Goal: Task Accomplishment & Management: Manage account settings

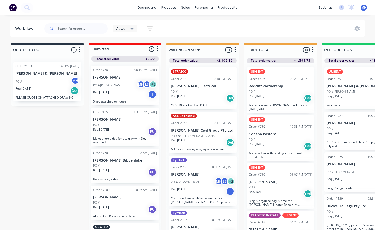
click at [364, 9] on span "MH" at bounding box center [363, 7] width 5 height 5
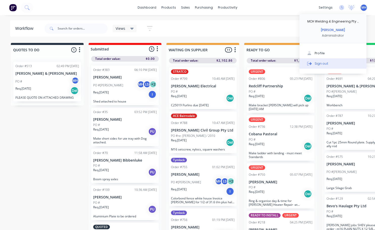
click at [331, 63] on button "Sign out" at bounding box center [332, 63] width 67 height 10
click at [320, 62] on div "Sign out" at bounding box center [321, 63] width 14 height 5
click at [317, 63] on div "Sign out" at bounding box center [321, 63] width 14 height 5
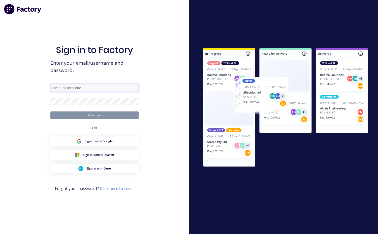
type input "[EMAIL_ADDRESS][DOMAIN_NAME]"
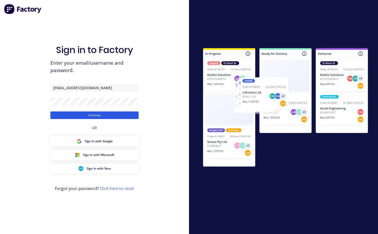
click at [100, 117] on button "Continue" at bounding box center [94, 115] width 88 height 8
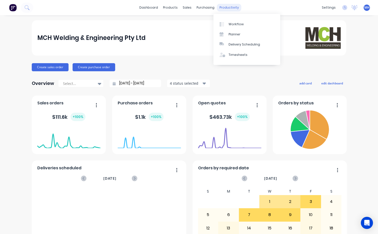
click at [227, 11] on div "productivity" at bounding box center [229, 8] width 24 height 8
click at [232, 23] on div "Workflow" at bounding box center [236, 24] width 15 height 5
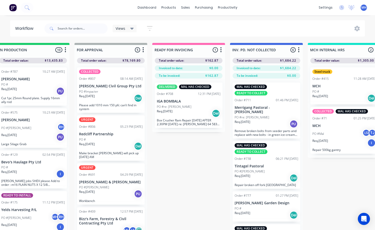
scroll to position [0, 339]
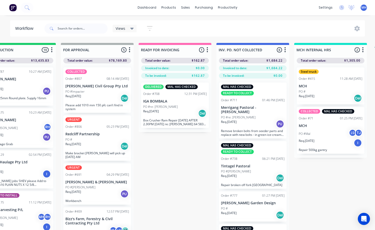
click at [89, 94] on div "Req. [DATE] Del" at bounding box center [97, 98] width 64 height 9
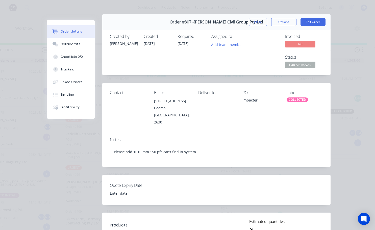
scroll to position [0, 0]
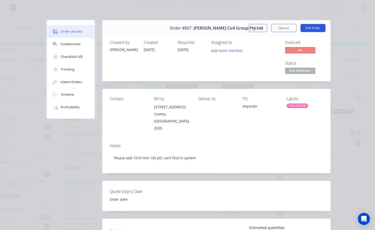
click at [310, 28] on button "Edit Order" at bounding box center [312, 28] width 25 height 8
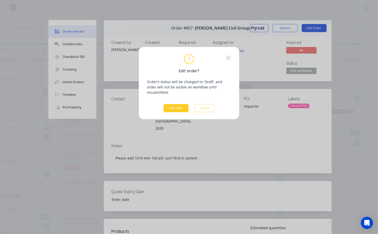
click at [172, 104] on button "Edit Order" at bounding box center [176, 108] width 25 height 8
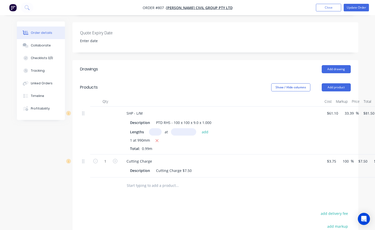
scroll to position [126, 32]
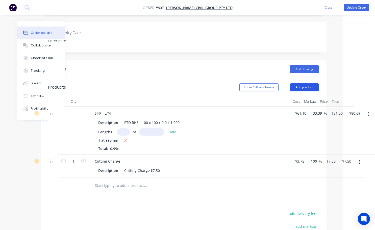
click at [309, 83] on button "Add product" at bounding box center [304, 87] width 29 height 8
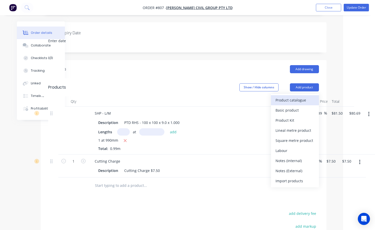
click at [289, 96] on div "Product catalogue" at bounding box center [294, 99] width 39 height 7
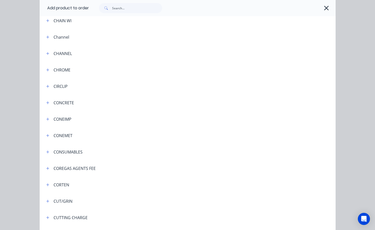
scroll to position [378, 0]
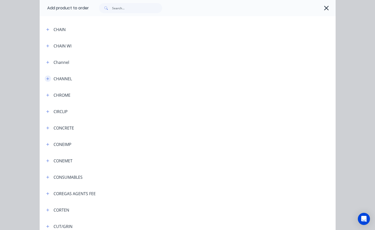
click at [46, 79] on icon "button" at bounding box center [47, 79] width 3 height 4
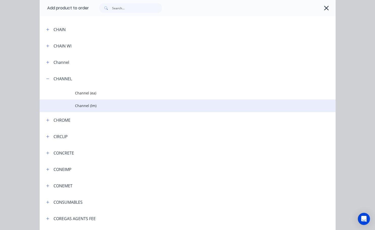
click at [96, 104] on span "Channel (lm)" at bounding box center [179, 105] width 208 height 5
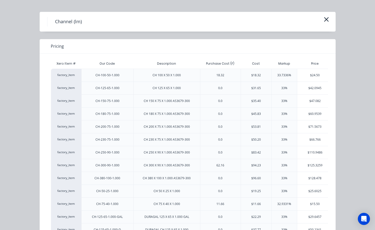
scroll to position [50, 0]
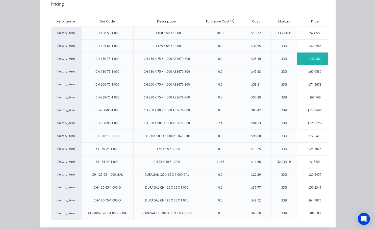
click at [315, 61] on div "$47.082" at bounding box center [314, 58] width 35 height 13
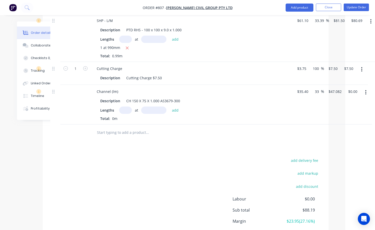
scroll to position [194, 30]
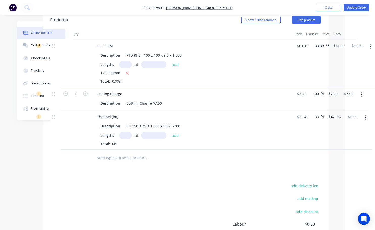
click at [125, 132] on input "text" at bounding box center [125, 135] width 13 height 7
type input "1"
click at [143, 132] on input "text" at bounding box center [153, 135] width 25 height 7
type input "1.1mm"
click at [173, 132] on button "add" at bounding box center [175, 135] width 12 height 7
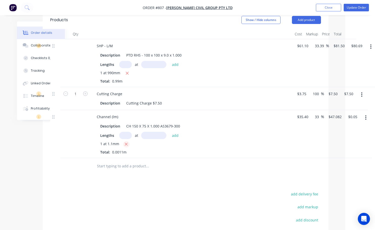
click at [126, 143] on icon "button" at bounding box center [126, 144] width 3 height 3
type input "$0.00"
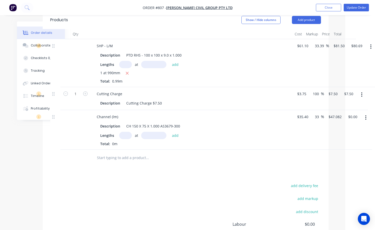
click at [123, 132] on input "text" at bounding box center [125, 135] width 13 height 7
type input "1"
click at [152, 132] on input "text" at bounding box center [153, 135] width 25 height 7
type input "1010mm"
click at [171, 132] on button "add" at bounding box center [175, 135] width 12 height 7
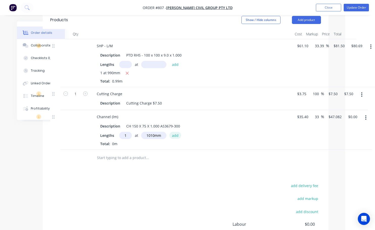
type input "$47.55"
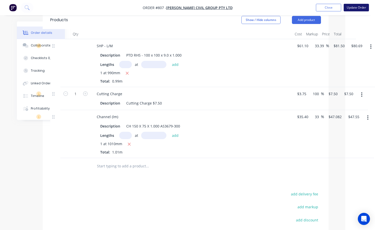
click at [358, 9] on button "Update Order" at bounding box center [355, 8] width 25 height 8
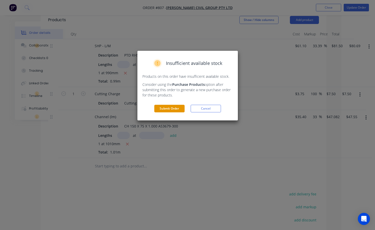
click at [170, 109] on button "Submit Order" at bounding box center [169, 109] width 30 height 8
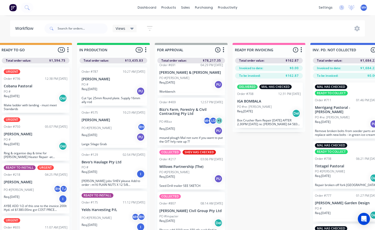
scroll to position [67, 0]
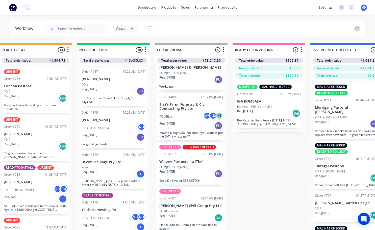
click at [188, 209] on div "PO #Impacter" at bounding box center [191, 211] width 64 height 5
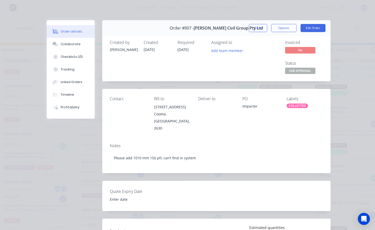
click at [293, 106] on div "COLLECTED" at bounding box center [296, 105] width 21 height 5
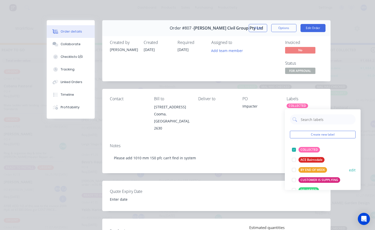
scroll to position [50, 0]
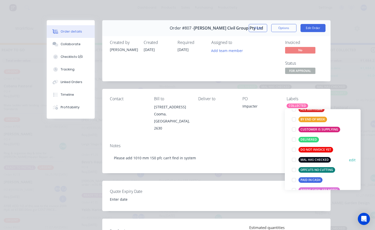
click at [295, 159] on div at bounding box center [294, 160] width 10 height 10
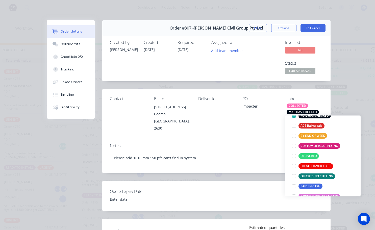
scroll to position [0, 0]
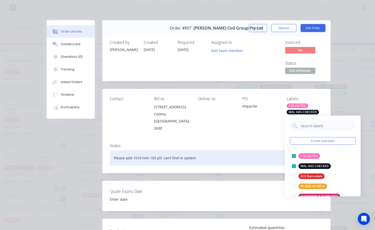
click at [196, 151] on div "Please add 1010 mm 150 pfc can’t find in system" at bounding box center [216, 157] width 213 height 15
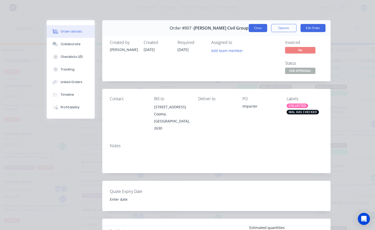
click at [255, 30] on button "Close" at bounding box center [258, 28] width 18 height 8
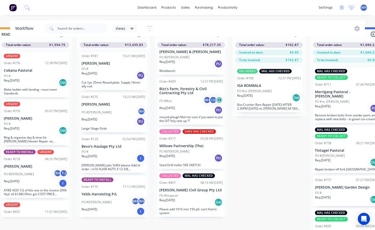
scroll to position [22, 245]
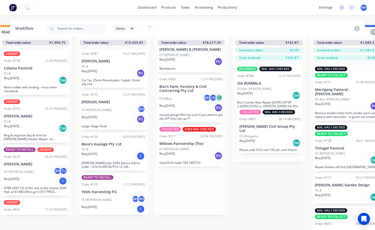
drag, startPoint x: 191, startPoint y: 191, endPoint x: 273, endPoint y: 132, distance: 100.8
click at [273, 132] on div "QUOTES TO DO 1 Status colour #273444 hex #273444 Save Cancel Notifications Emai…" at bounding box center [171, 127] width 841 height 205
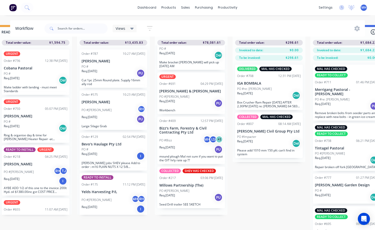
scroll to position [19, 0]
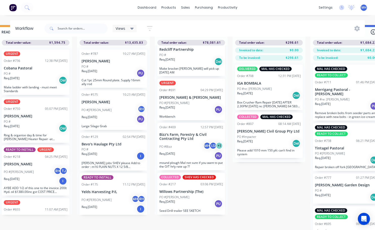
click at [188, 105] on div "Req. [DATE] PU" at bounding box center [191, 109] width 64 height 9
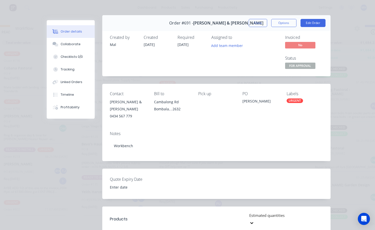
scroll to position [0, 0]
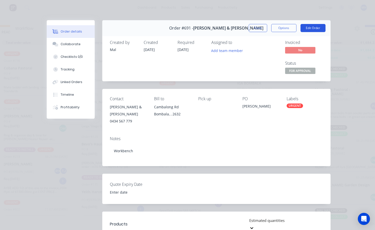
click at [304, 30] on button "Edit Order" at bounding box center [312, 28] width 25 height 8
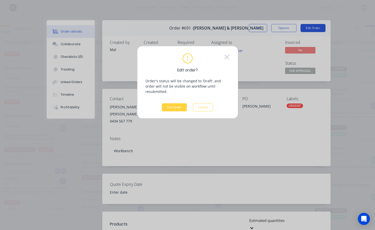
scroll to position [18, 245]
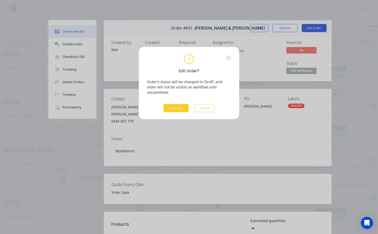
click at [179, 104] on button "Edit Order" at bounding box center [176, 108] width 25 height 8
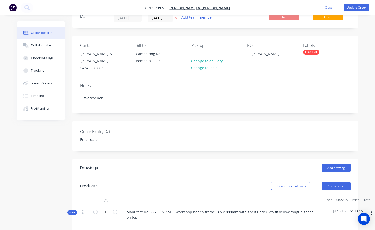
scroll to position [25, 0]
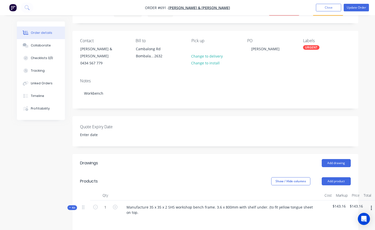
click at [310, 48] on div "URGENT" at bounding box center [311, 47] width 16 height 5
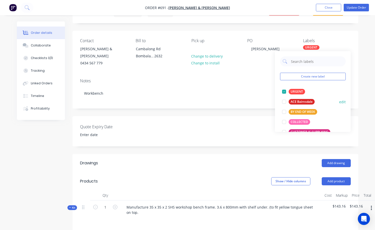
click at [285, 91] on div at bounding box center [284, 92] width 10 height 10
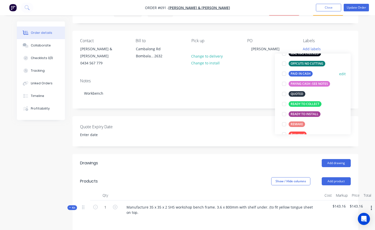
scroll to position [76, 0]
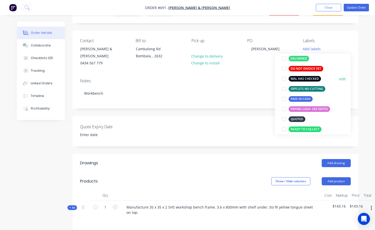
click at [285, 79] on div at bounding box center [284, 79] width 10 height 10
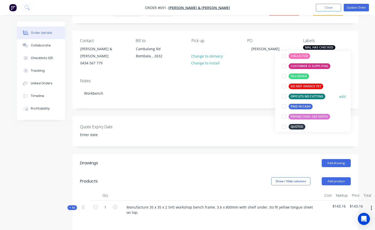
scroll to position [91, 0]
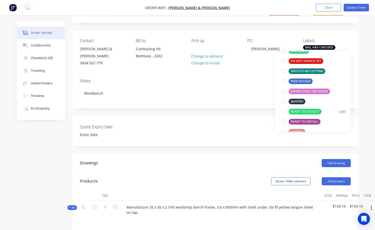
click at [284, 112] on div at bounding box center [284, 112] width 10 height 10
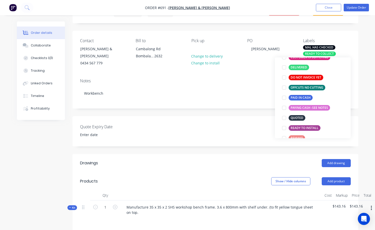
scroll to position [0, 0]
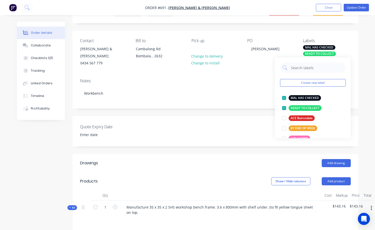
click at [242, 79] on div "Notes Workbench" at bounding box center [215, 91] width 286 height 34
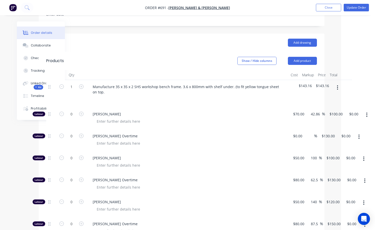
scroll to position [151, 34]
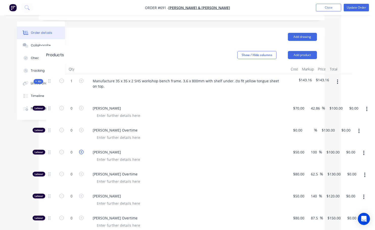
click at [82, 150] on icon "button" at bounding box center [81, 152] width 5 height 5
type input "1"
type input "$100.00"
click at [82, 150] on icon "button" at bounding box center [81, 152] width 5 height 5
type input "2"
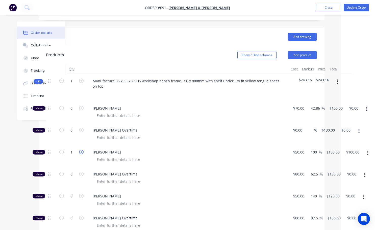
type input "$200.00"
click at [82, 150] on icon "button" at bounding box center [81, 152] width 5 height 5
type input "3"
type input "$300.00"
click at [82, 150] on icon "button" at bounding box center [81, 152] width 5 height 5
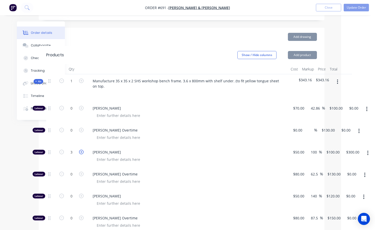
type input "4"
type input "$400.00"
click at [82, 150] on icon "button" at bounding box center [81, 152] width 5 height 5
type input "5"
type input "$500.00"
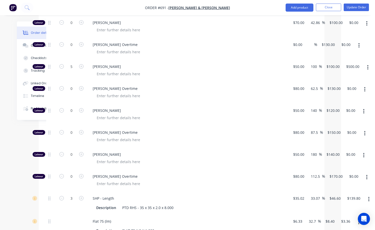
scroll to position [227, 34]
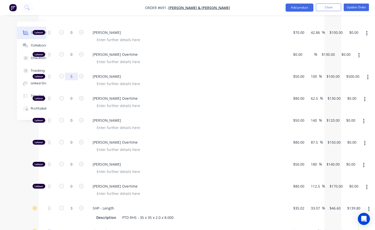
click at [71, 74] on input "5" at bounding box center [71, 77] width 13 height 8
click at [72, 74] on input "5" at bounding box center [71, 77] width 13 height 8
click at [74, 74] on input "5" at bounding box center [71, 77] width 13 height 8
click at [70, 73] on input "5" at bounding box center [71, 77] width 13 height 8
type input "5.5"
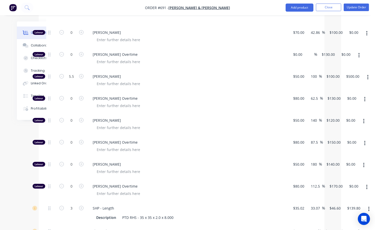
type input "$550.00"
click at [217, 124] on div at bounding box center [190, 127] width 194 height 7
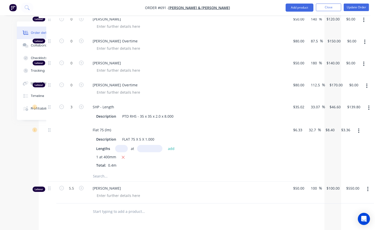
scroll to position [353, 34]
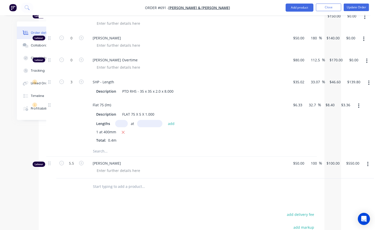
click at [367, 161] on icon "button" at bounding box center [367, 164] width 1 height 6
click at [341, 204] on div "Delete" at bounding box center [349, 207] width 39 height 7
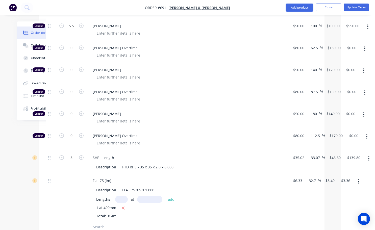
scroll to position [126, 34]
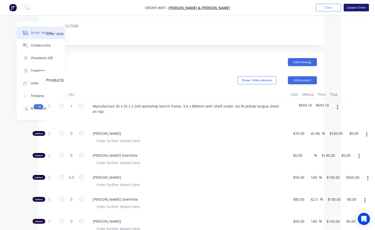
click at [357, 7] on button "Update Order" at bounding box center [355, 8] width 25 height 8
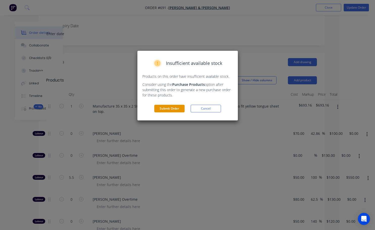
click at [177, 112] on button "Submit Order" at bounding box center [169, 109] width 30 height 8
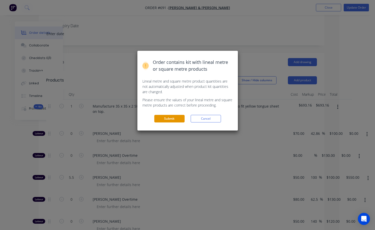
click at [171, 118] on button "Submit" at bounding box center [169, 119] width 30 height 8
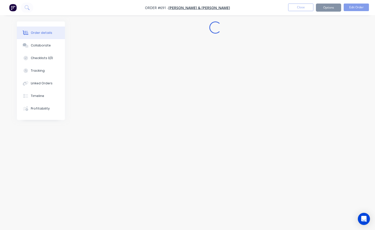
scroll to position [0, 0]
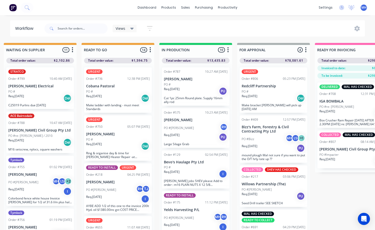
scroll to position [0, 164]
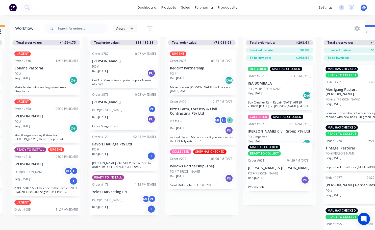
drag, startPoint x: 275, startPoint y: 215, endPoint x: 283, endPoint y: 147, distance: 68.7
click at [283, 147] on div "QUOTES TO DO 1 Status colour #273444 hex #273444 Save Cancel Notifications Emai…" at bounding box center [182, 127] width 841 height 205
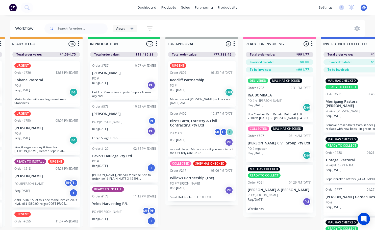
scroll to position [0, 234]
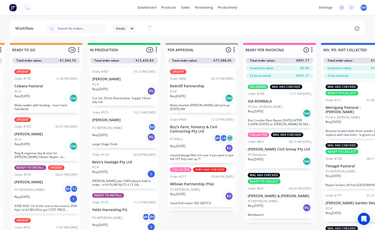
click at [200, 98] on div "Req. [DATE] Del" at bounding box center [202, 98] width 64 height 9
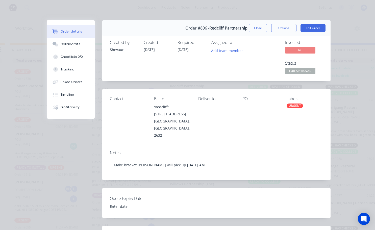
click at [118, 99] on div "Contact" at bounding box center [128, 98] width 36 height 5
click at [309, 27] on button "Edit Order" at bounding box center [312, 28] width 25 height 8
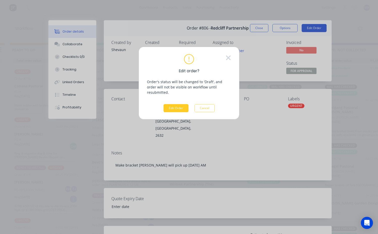
drag, startPoint x: 181, startPoint y: 108, endPoint x: 178, endPoint y: 105, distance: 4.2
click at [180, 107] on div "Edit order? Order's status will be changed to 'Draft', and order will not be vi…" at bounding box center [189, 83] width 101 height 73
click at [179, 104] on button "Edit Order" at bounding box center [176, 108] width 25 height 8
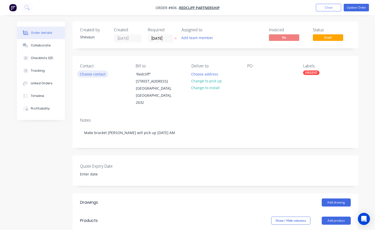
click at [96, 75] on button "Choose contact" at bounding box center [92, 73] width 31 height 7
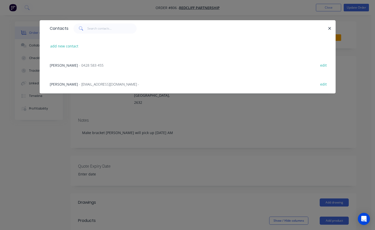
drag, startPoint x: 73, startPoint y: 65, endPoint x: 76, endPoint y: 66, distance: 3.3
click at [79, 65] on span "- 0428 583 455" at bounding box center [91, 65] width 24 height 5
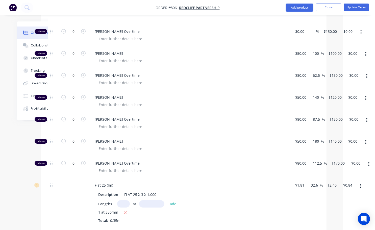
scroll to position [252, 32]
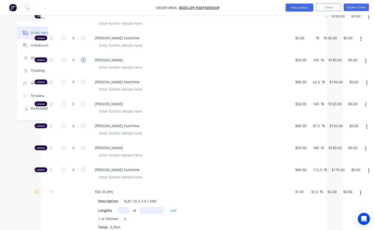
click at [83, 58] on icon "button" at bounding box center [83, 60] width 5 height 5
type input "1"
type input "$100.00"
type input "0.5"
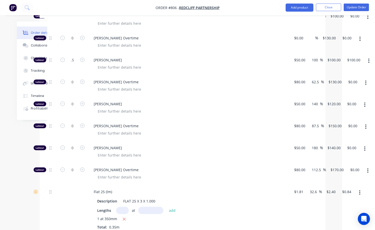
type input "$50.00"
click at [206, 129] on div at bounding box center [192, 132] width 194 height 7
click at [84, 58] on icon "button" at bounding box center [83, 60] width 5 height 5
type input "1.5"
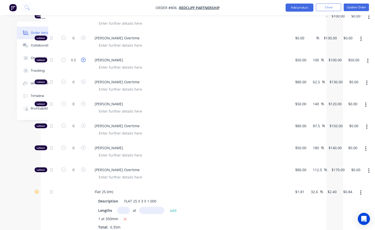
type input "$150.00"
click at [75, 56] on input "1.5" at bounding box center [73, 60] width 13 height 8
type input "0.65"
type input "$65.00"
click at [189, 129] on div at bounding box center [192, 132] width 194 height 7
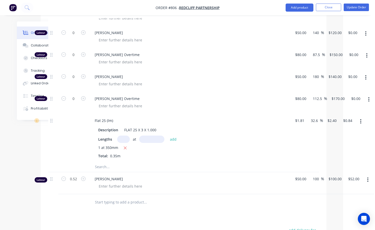
scroll to position [328, 32]
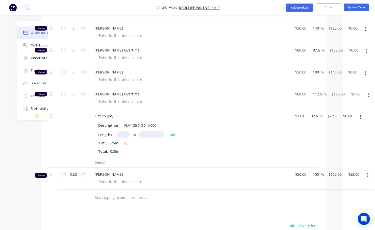
click at [367, 173] on icon "button" at bounding box center [367, 175] width 1 height 5
click at [342, 215] on div "Delete" at bounding box center [349, 218] width 39 height 7
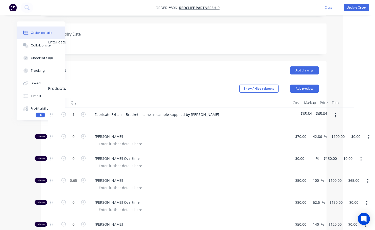
scroll to position [126, 32]
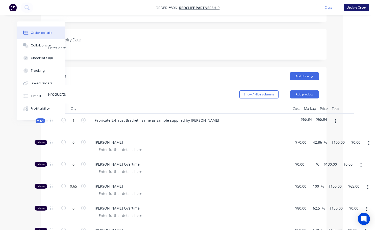
click at [357, 8] on button "Update Order" at bounding box center [355, 8] width 25 height 8
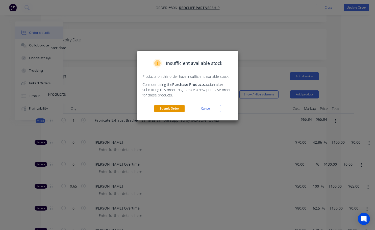
click at [169, 105] on button "Submit Order" at bounding box center [169, 109] width 30 height 8
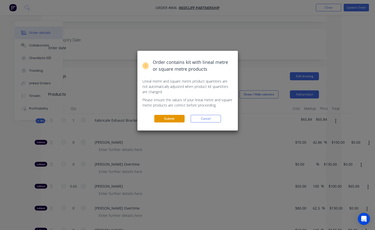
click at [166, 117] on button "Submit" at bounding box center [169, 119] width 30 height 8
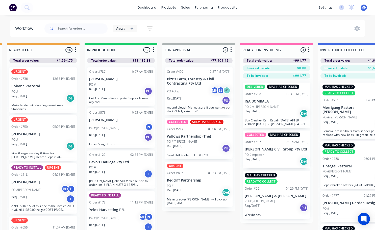
scroll to position [0, 284]
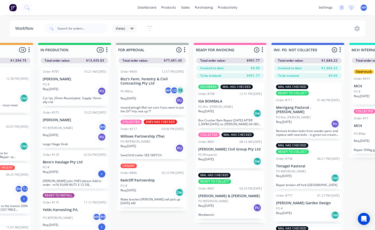
click at [154, 188] on div "Req. [DATE] Del" at bounding box center [152, 192] width 64 height 9
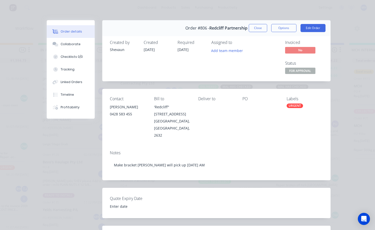
click at [291, 106] on div "URGENT" at bounding box center [294, 105] width 16 height 5
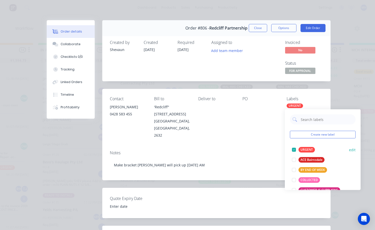
click at [294, 149] on div at bounding box center [294, 150] width 10 height 10
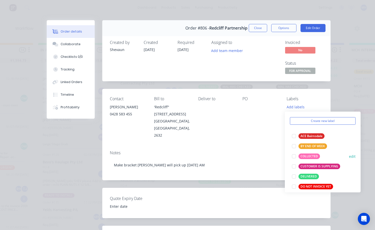
scroll to position [50, 0]
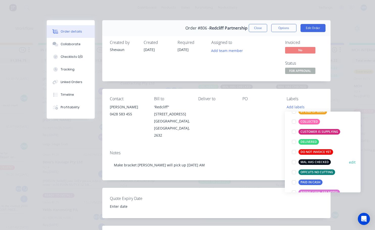
click at [294, 162] on div at bounding box center [294, 162] width 10 height 10
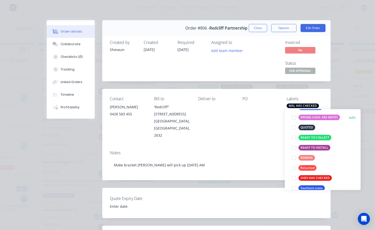
scroll to position [126, 0]
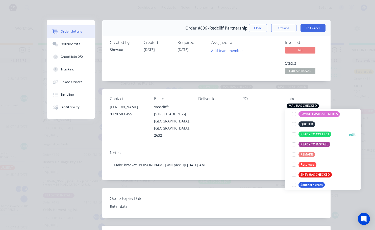
click at [293, 135] on div at bounding box center [294, 134] width 10 height 10
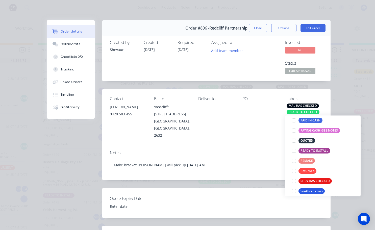
scroll to position [25, 0]
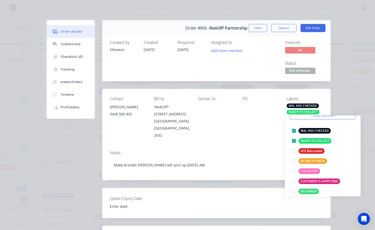
click at [256, 136] on div "Contact [PERSON_NAME] [PHONE_NUMBER] Bill to 'Redcliff" [STREET_ADDRESS] Delive…" at bounding box center [216, 117] width 228 height 57
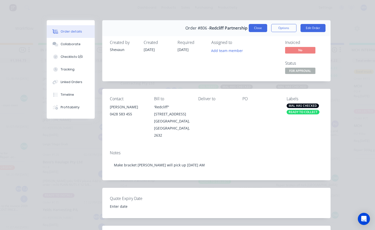
click at [256, 28] on button "Close" at bounding box center [258, 28] width 18 height 8
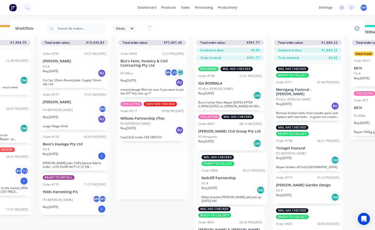
drag, startPoint x: 142, startPoint y: 194, endPoint x: 226, endPoint y: 179, distance: 85.0
click at [227, 180] on div "QUOTES TO DO 1 Status colour #273444 hex #273444 Save Cancel Notifications Emai…" at bounding box center [133, 127] width 841 height 205
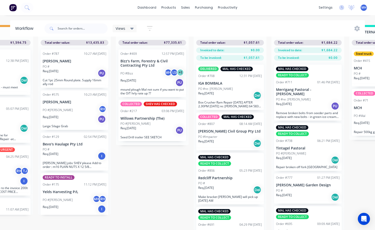
click at [154, 121] on div "PO #[PERSON_NAME]" at bounding box center [152, 123] width 64 height 5
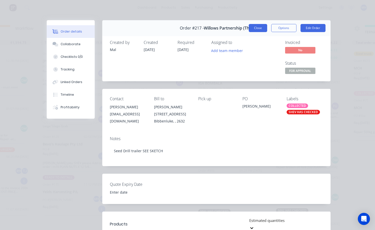
click at [255, 29] on button "Close" at bounding box center [258, 28] width 18 height 8
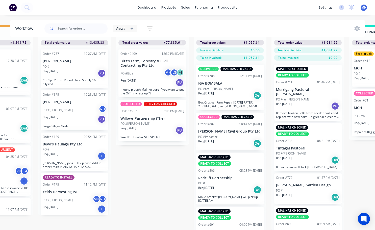
click at [150, 126] on div "Req. [DATE] PU" at bounding box center [152, 130] width 64 height 9
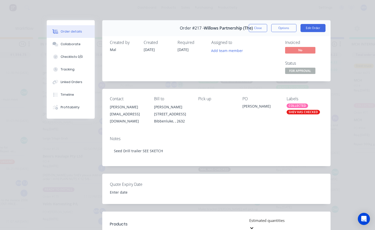
scroll to position [0, 284]
click at [311, 30] on button "Edit Order" at bounding box center [312, 28] width 25 height 8
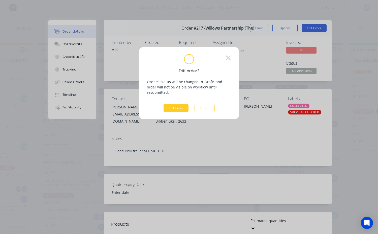
click at [180, 104] on button "Edit Order" at bounding box center [176, 108] width 25 height 8
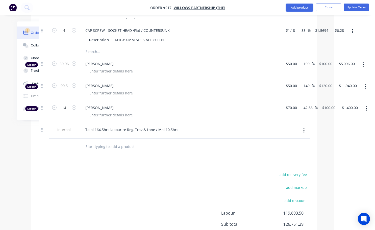
scroll to position [1570, 41]
